Goal: Find specific page/section: Find specific page/section

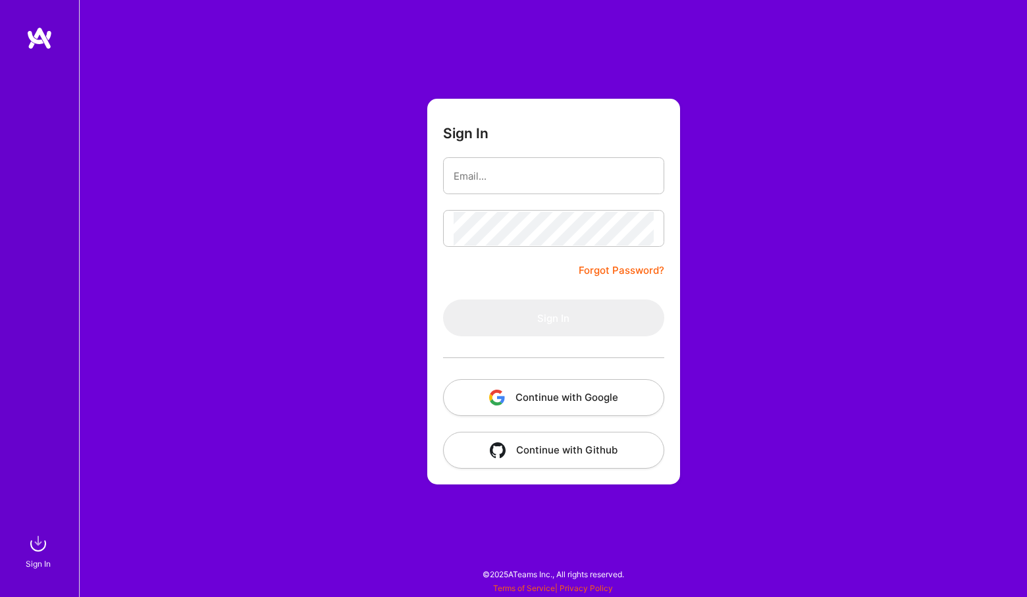
click at [549, 408] on button "Continue with Google" at bounding box center [553, 397] width 221 height 37
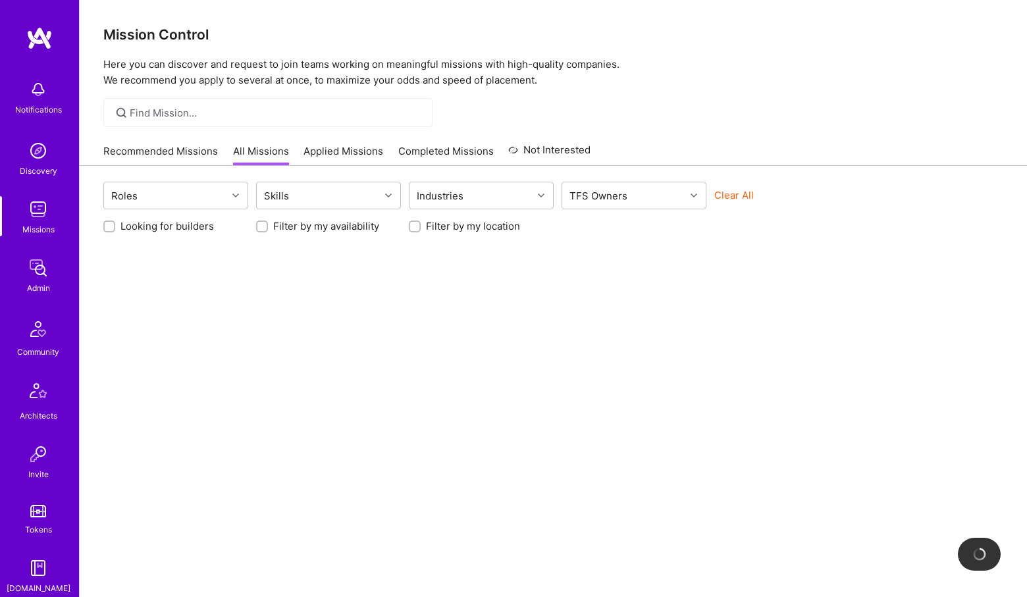
click at [40, 270] on img at bounding box center [38, 268] width 26 height 26
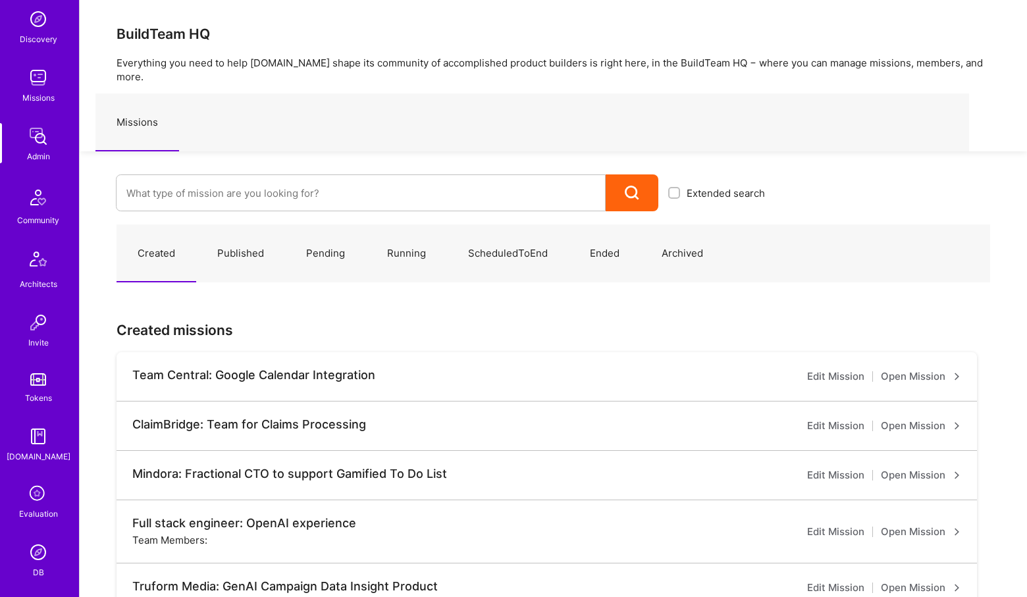
scroll to position [124, 0]
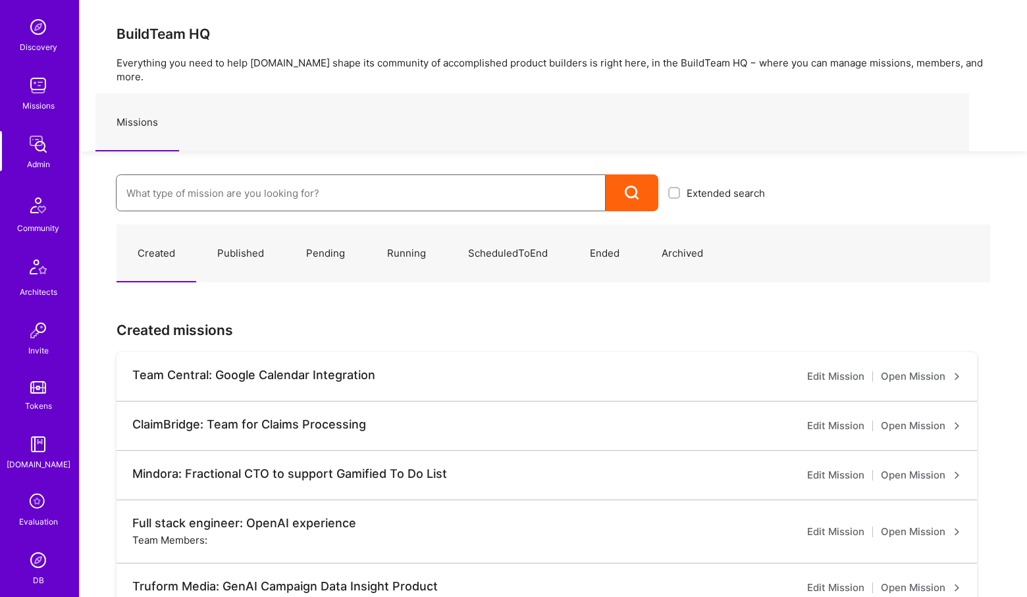
click at [177, 186] on input at bounding box center [360, 193] width 469 height 34
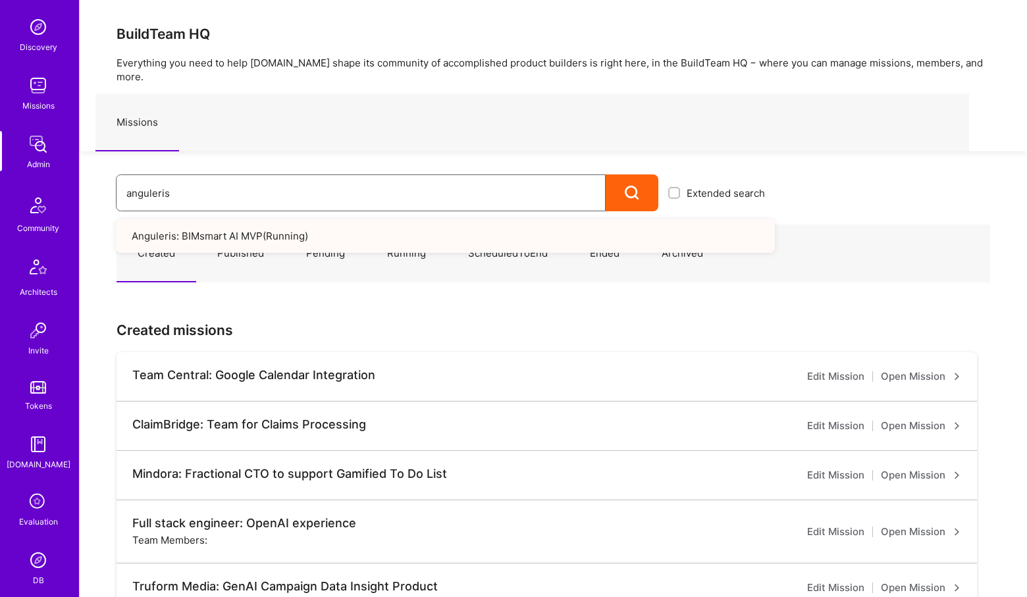
type input "anguleris"
click at [235, 222] on link "Anguleris: BIMsmart AI MVP ( Running )" at bounding box center [445, 236] width 659 height 34
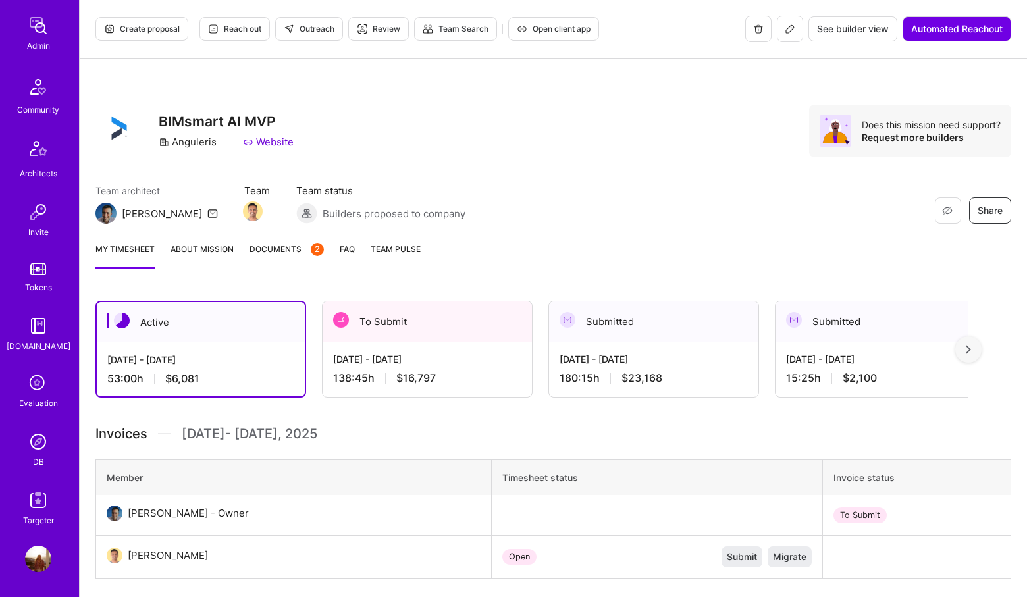
scroll to position [7, 0]
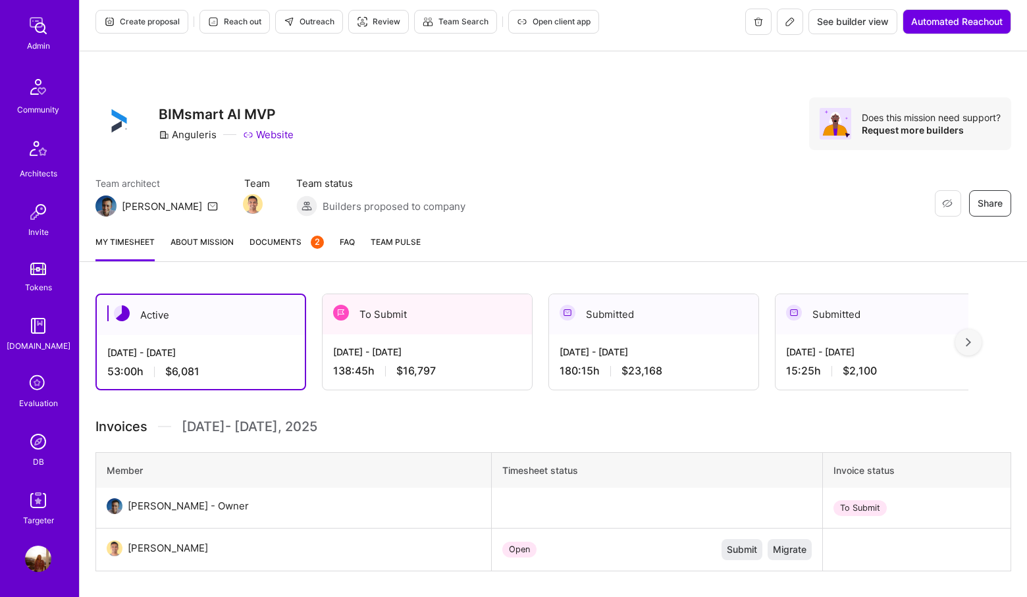
click at [43, 219] on img at bounding box center [38, 212] width 26 height 26
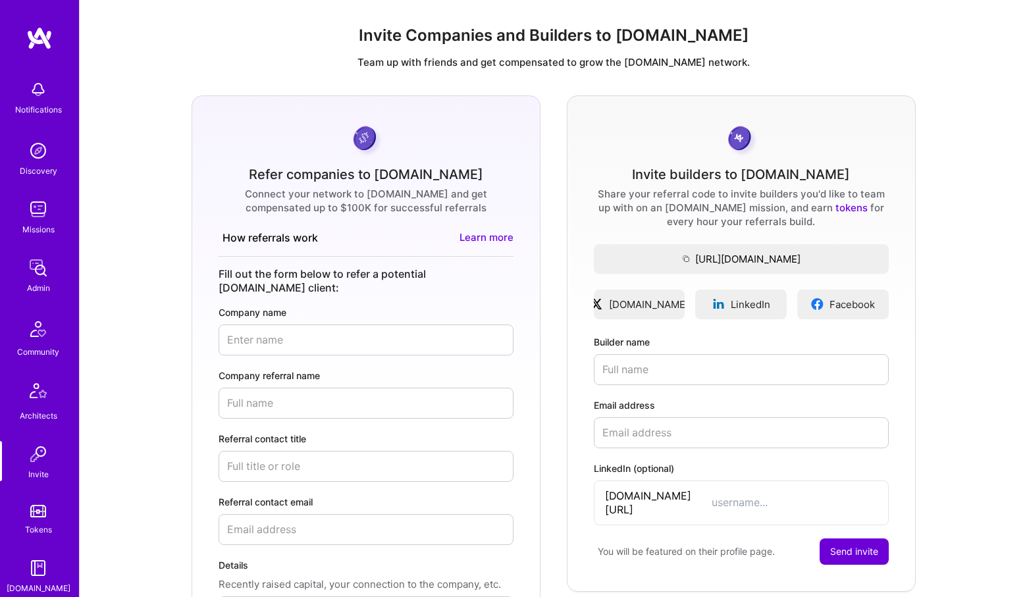
click at [32, 277] on img at bounding box center [38, 268] width 26 height 26
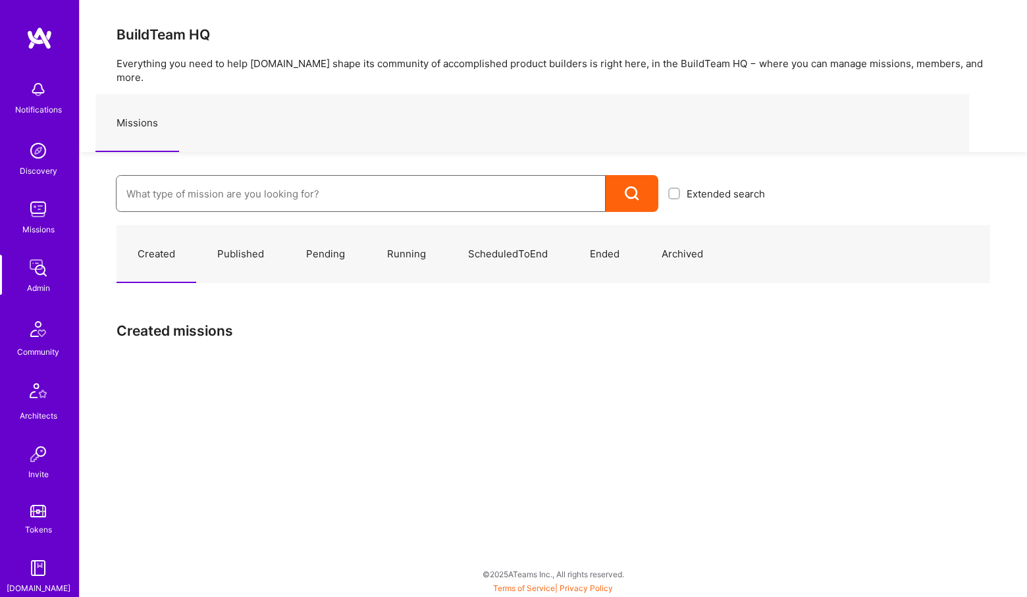
click at [298, 180] on input at bounding box center [360, 194] width 469 height 34
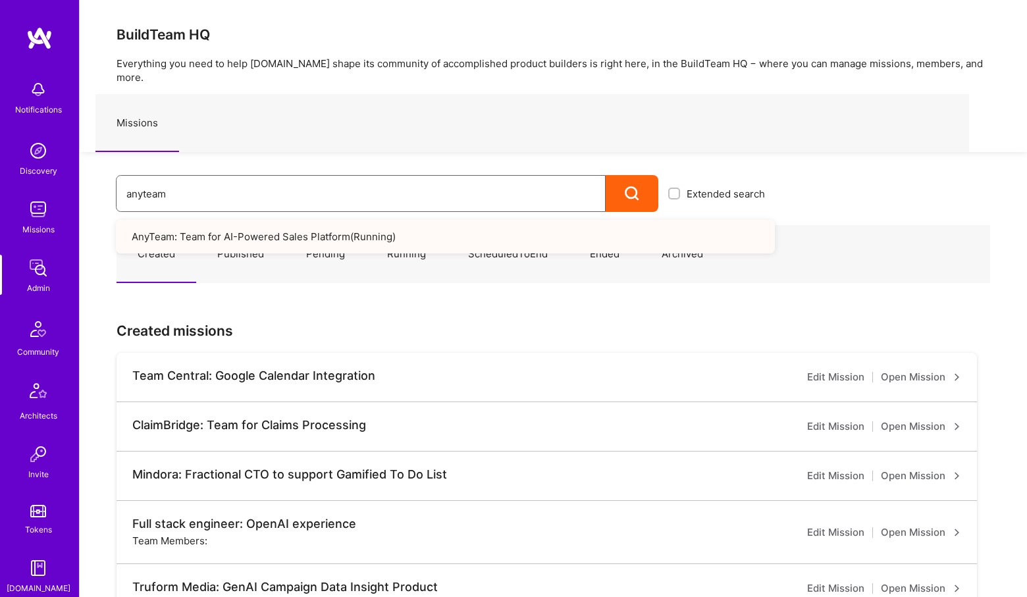
type input "anyteam"
click at [290, 220] on link "AnyTeam: Team for AI-Powered Sales Platform ( Running )" at bounding box center [445, 237] width 659 height 34
